Goal: Task Accomplishment & Management: Complete application form

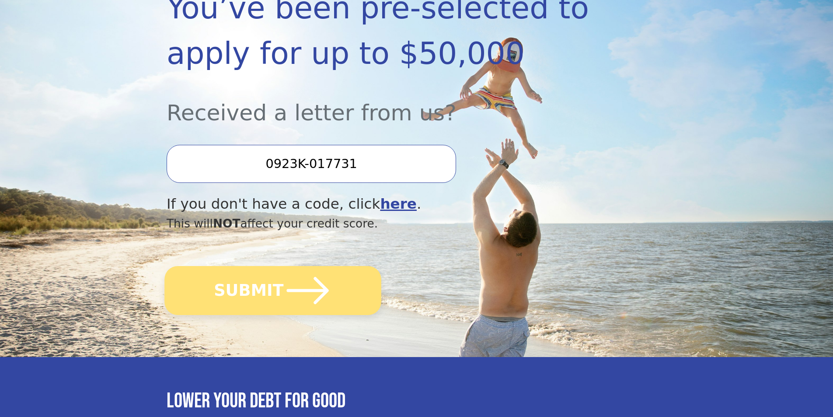
scroll to position [175, 0]
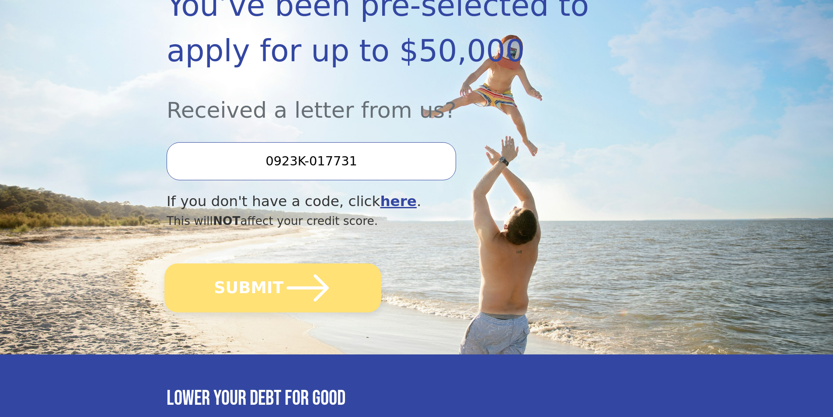
click at [254, 291] on button "SUBMIT" at bounding box center [272, 287] width 217 height 49
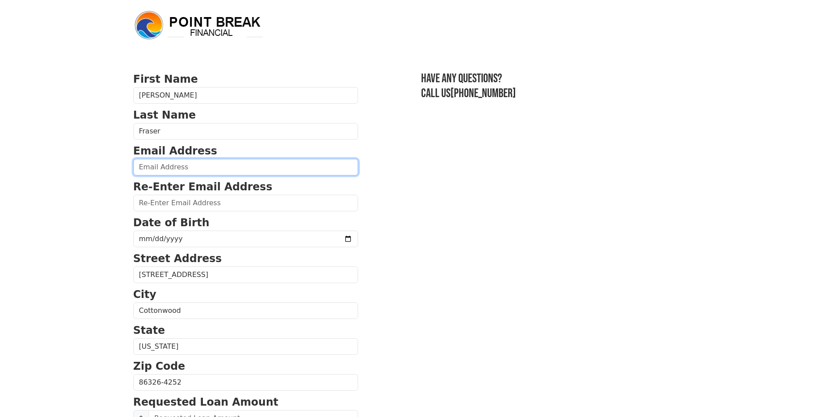
click at [174, 168] on input "email" at bounding box center [245, 167] width 225 height 17
type input "[EMAIL_ADDRESS][DOMAIN_NAME]"
type input "(978) 916-7650"
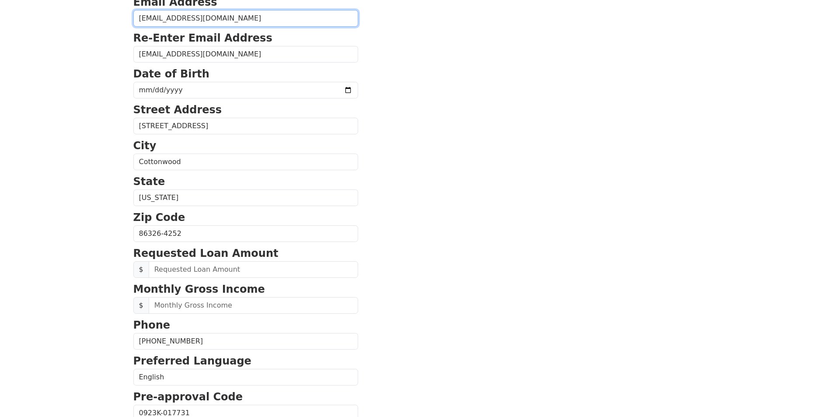
scroll to position [148, 0]
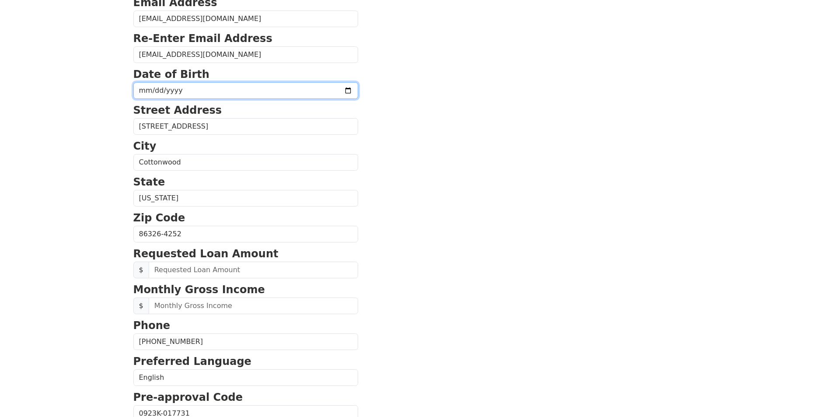
click at [215, 89] on input "date" at bounding box center [245, 90] width 225 height 17
type input "[DATE]"
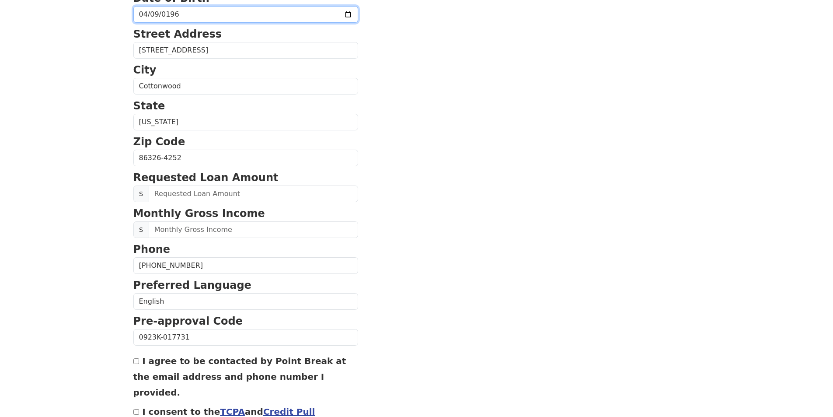
scroll to position [236, 0]
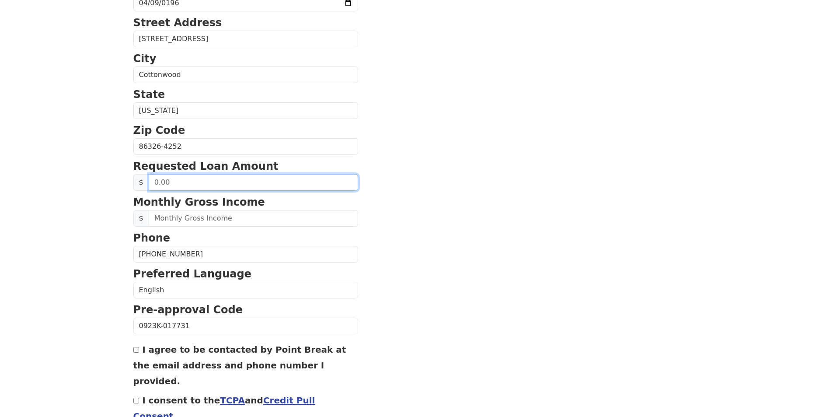
click at [155, 179] on input "text" at bounding box center [253, 182] width 209 height 17
type input "20,000.00"
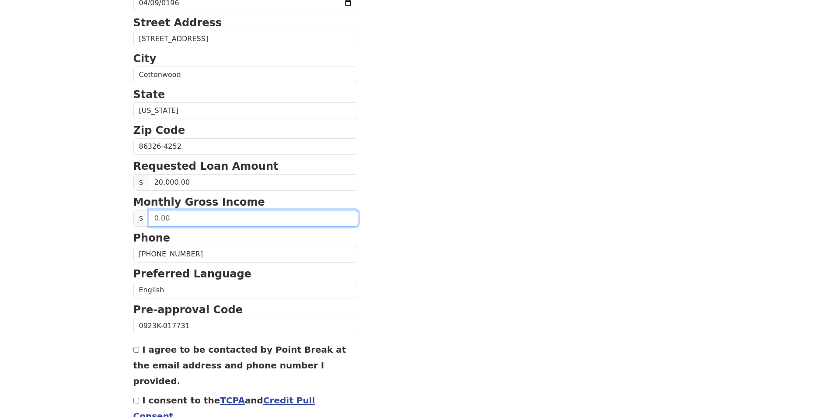
click at [154, 215] on input "text" at bounding box center [253, 218] width 209 height 17
click at [156, 216] on input "18,000.00" at bounding box center [253, 218] width 209 height 17
click at [174, 216] on input "18,000.00" at bounding box center [253, 218] width 209 height 17
type input "1,800.00"
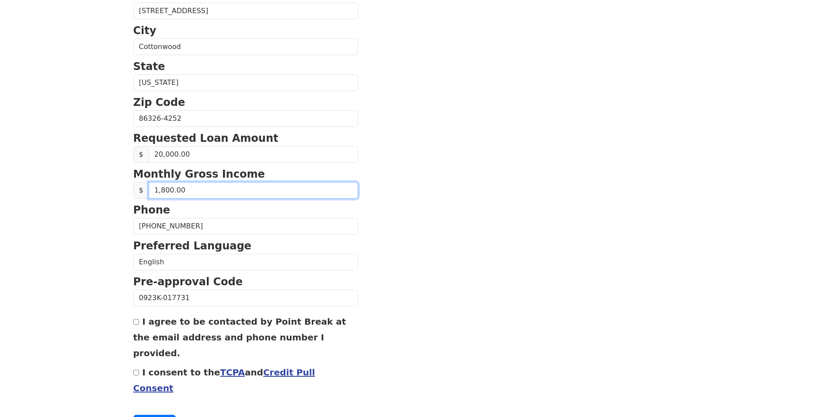
scroll to position [279, 0]
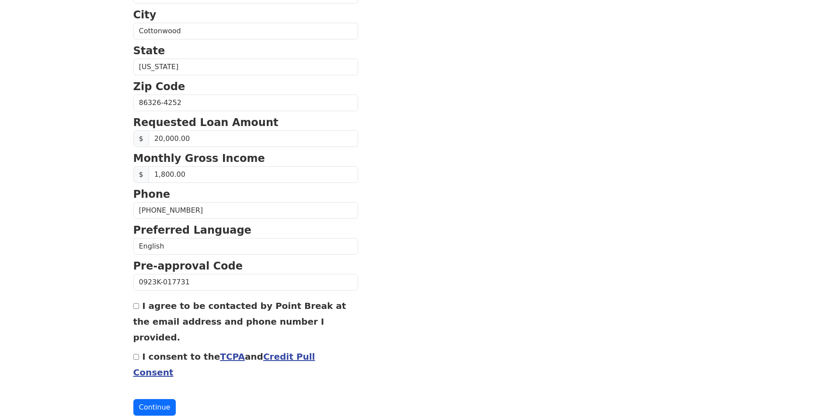
click at [135, 308] on input "I agree to be contacted by Point Break at the email address and phone number I …" at bounding box center [136, 306] width 6 height 6
checkbox input "true"
click at [138, 354] on input "I consent to the TCPA and Credit Pull Consent" at bounding box center [136, 357] width 6 height 6
checkbox input "true"
click at [150, 399] on button "Continue" at bounding box center [154, 407] width 43 height 17
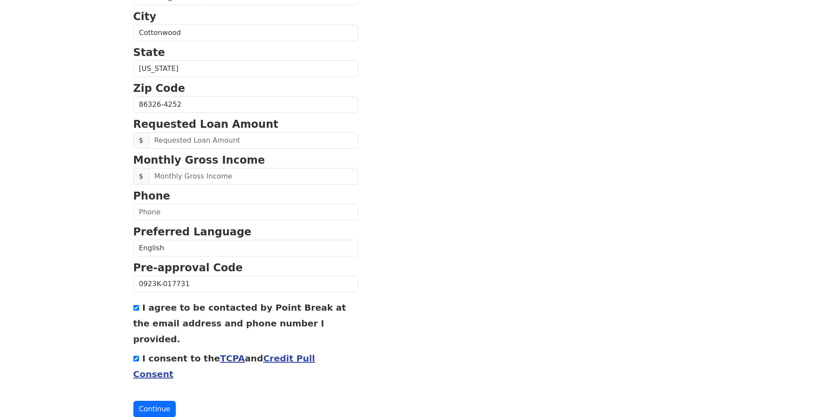
scroll to position [279, 0]
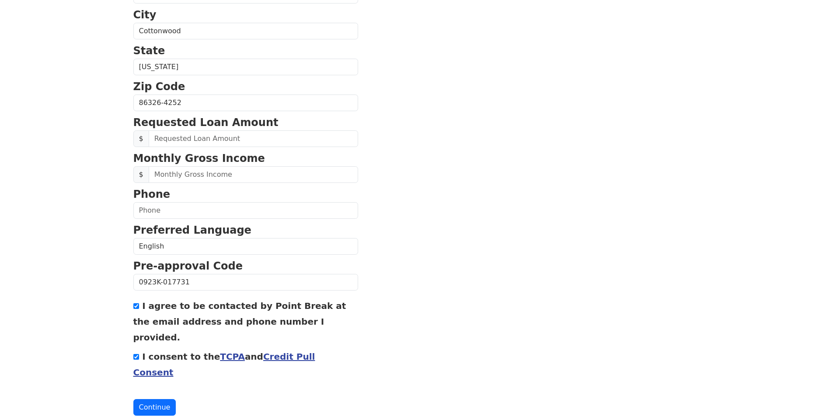
click at [136, 305] on input "I agree to be contacted by Point Break at the email address and phone number I …" at bounding box center [136, 306] width 6 height 6
checkbox input "false"
click at [132, 341] on div "First Name [PERSON_NAME] Name [PERSON_NAME] Email Address [EMAIL_ADDRESS][DOMAI…" at bounding box center [416, 84] width 577 height 726
click at [136, 354] on input "I consent to the TCPA and Credit Pull Consent" at bounding box center [136, 357] width 6 height 6
checkbox input "false"
